Goal: Communication & Community: Answer question/provide support

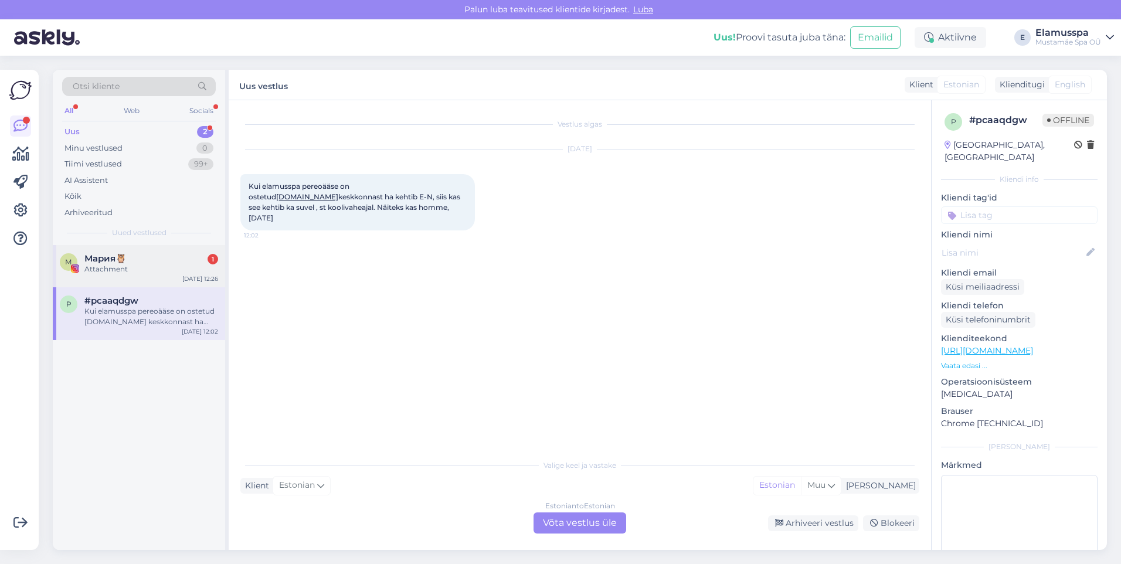
click at [157, 264] on div "Attachment" at bounding box center [151, 269] width 134 height 11
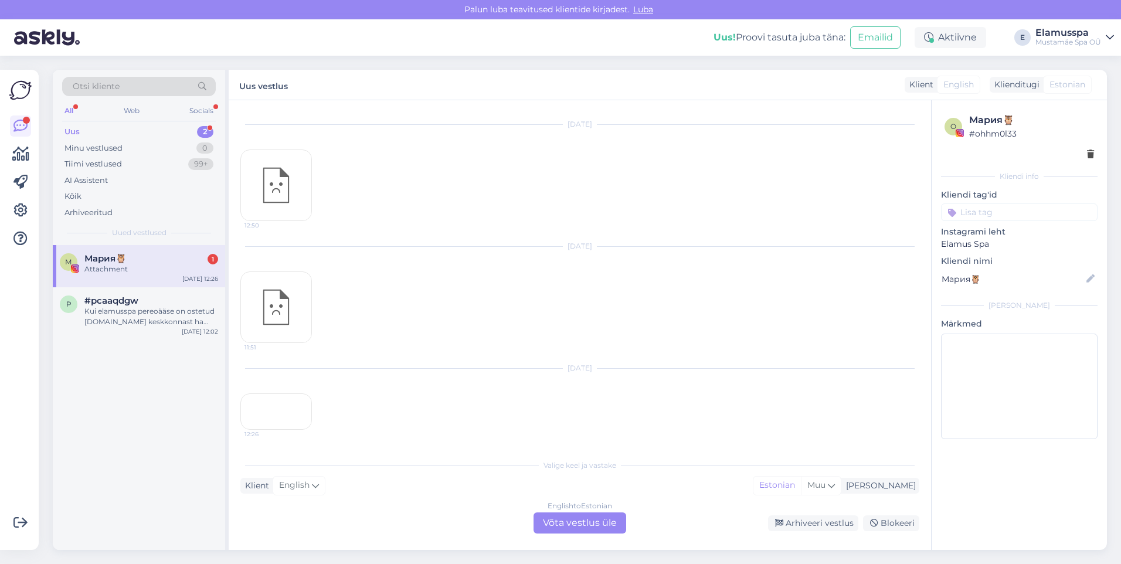
scroll to position [431, 0]
click at [823, 516] on div "Arhiveeri vestlus" at bounding box center [813, 523] width 90 height 16
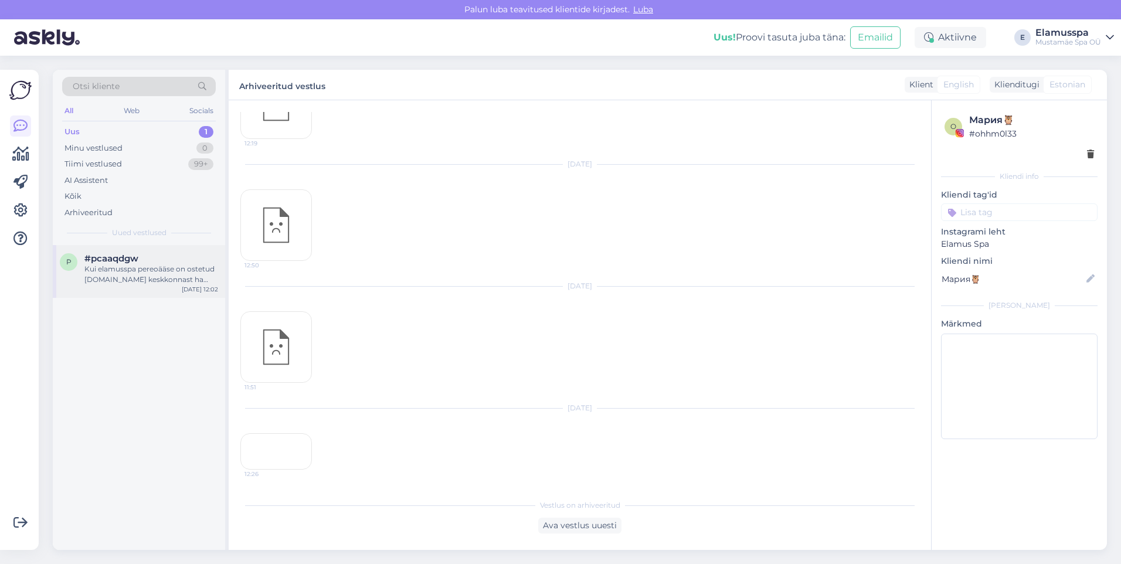
click at [130, 270] on div "Kui elamusspa pereoääse on ostetud [DOMAIN_NAME] keskkonnast ha kehtib E-N, sii…" at bounding box center [151, 274] width 134 height 21
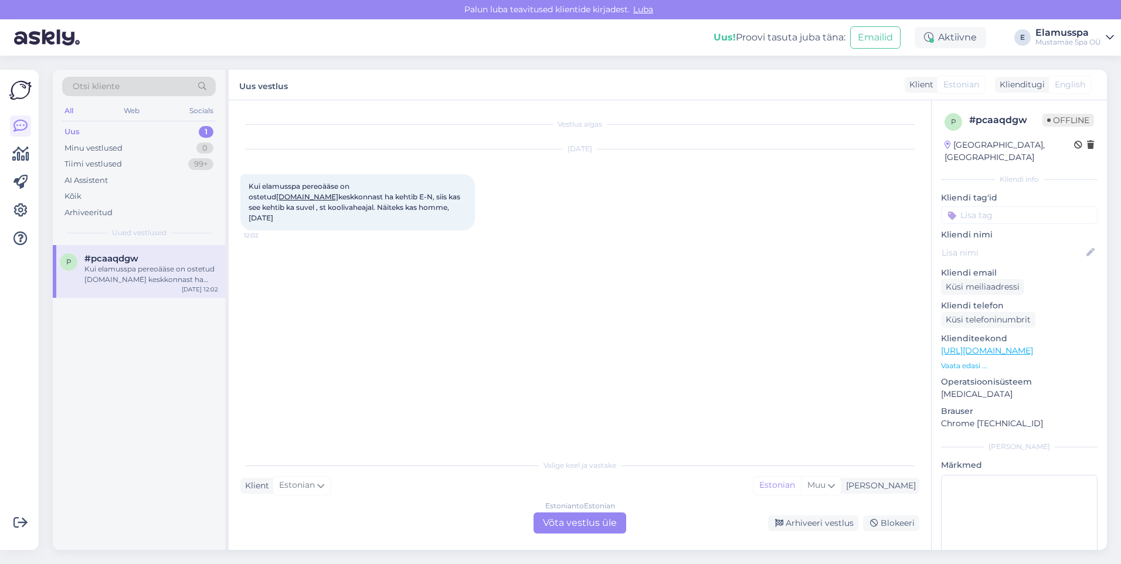
click at [614, 518] on div "Estonian to Estonian Võta vestlus üle" at bounding box center [579, 522] width 93 height 21
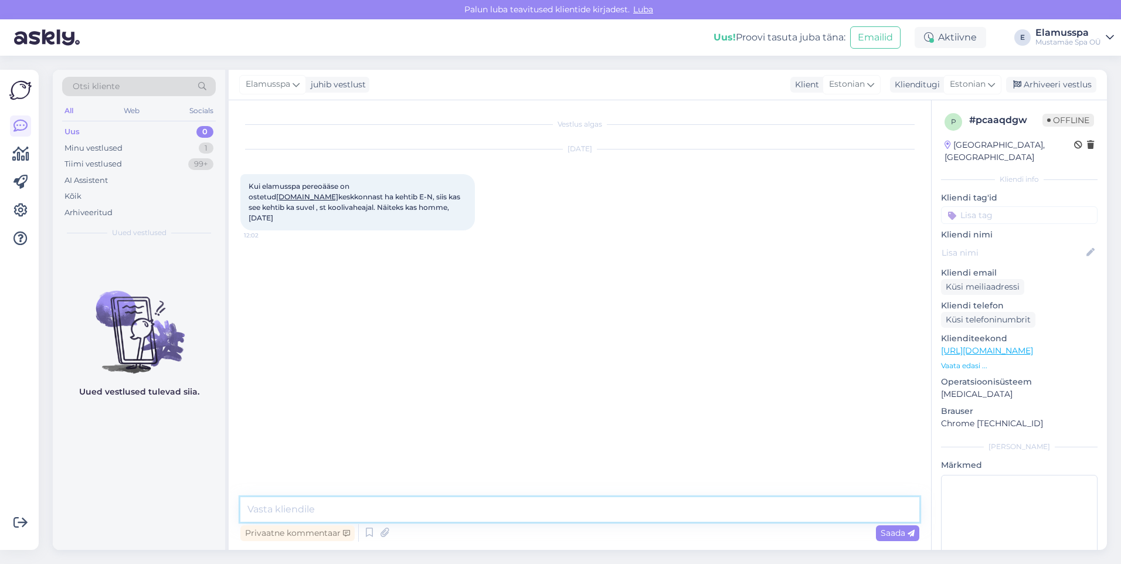
click at [595, 514] on textarea at bounding box center [579, 509] width 679 height 25
click at [359, 508] on textarea "Tere! Jah, [PERSON_NAME] pääse kahtib suvevaheajal." at bounding box center [579, 509] width 679 height 25
type textarea "Tere! Jah, Chilli pääse kehtib suvevaheajal."
click at [900, 536] on span "Saada" at bounding box center [897, 533] width 34 height 11
click at [1043, 74] on div "Elamusspa juhib vestlust Klient Estonian Klienditugi Estonian Arhiveeri vestlus" at bounding box center [668, 85] width 878 height 30
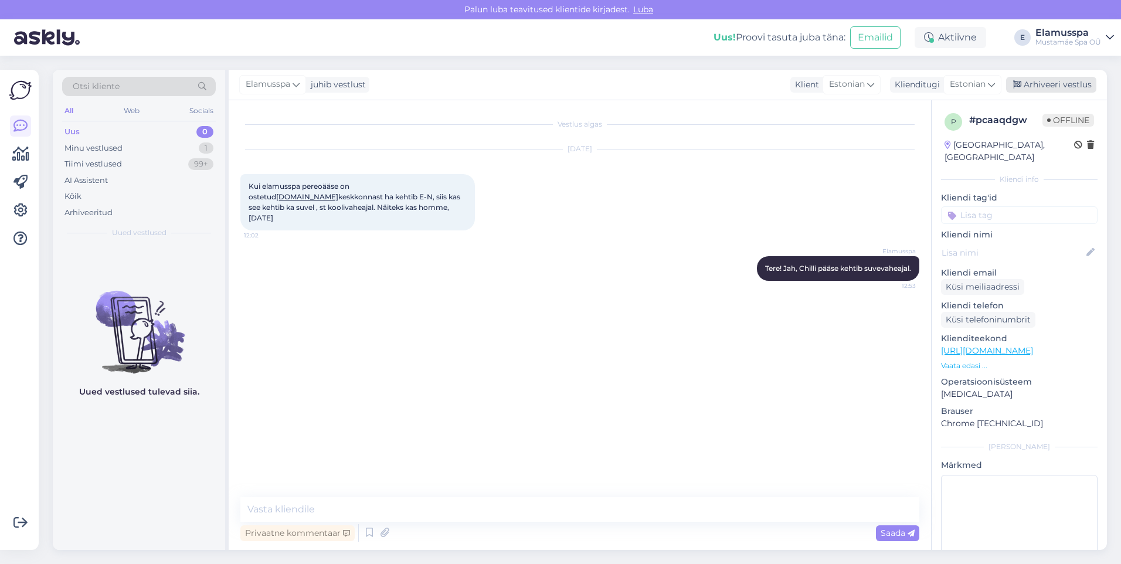
click at [1043, 81] on div "Arhiveeri vestlus" at bounding box center [1051, 85] width 90 height 16
